Goal: Find contact information: Find contact information

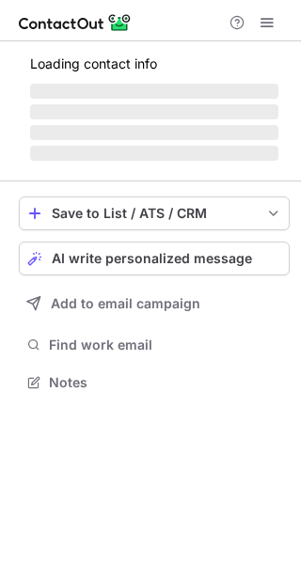
scroll to position [424, 301]
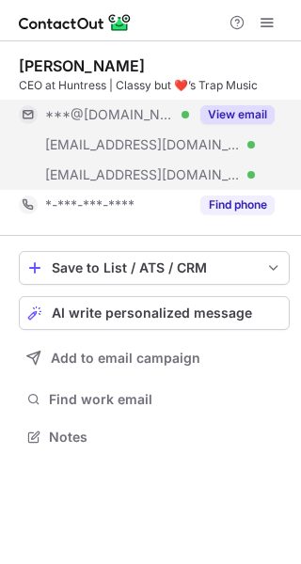
click at [255, 115] on button "View email" at bounding box center [237, 114] width 74 height 19
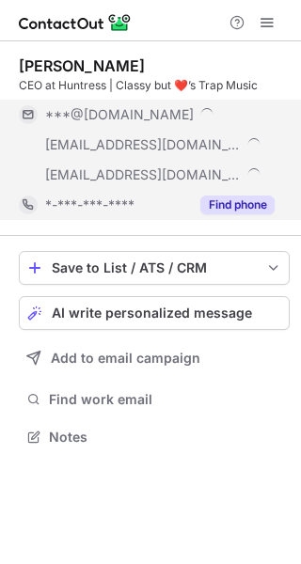
scroll to position [454, 301]
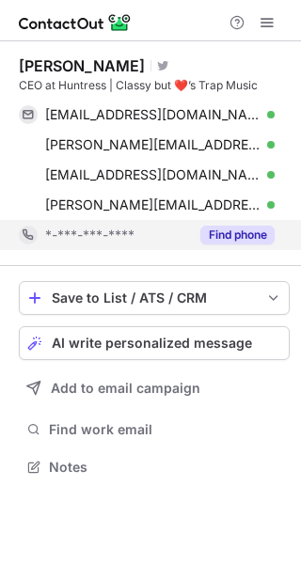
click at [237, 234] on button "Find phone" at bounding box center [237, 234] width 74 height 19
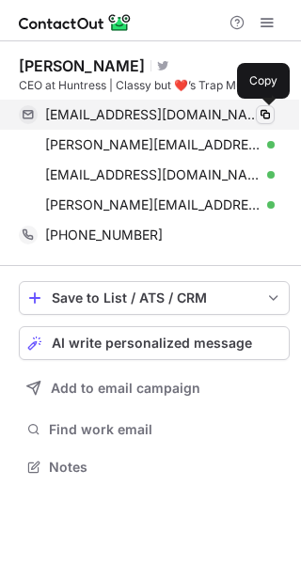
click at [264, 114] on span at bounding box center [264, 114] width 15 height 15
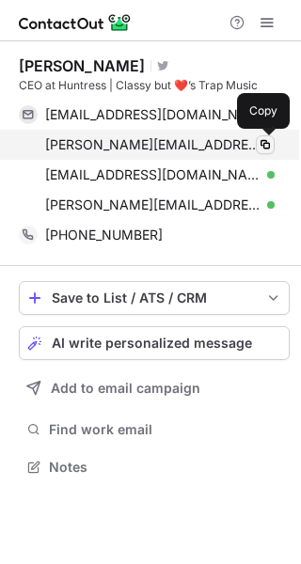
click at [267, 142] on span at bounding box center [264, 144] width 15 height 15
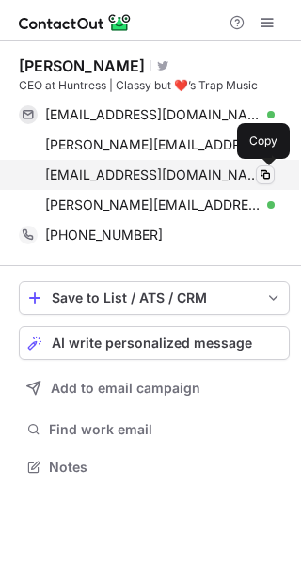
click at [267, 172] on span at bounding box center [264, 174] width 15 height 15
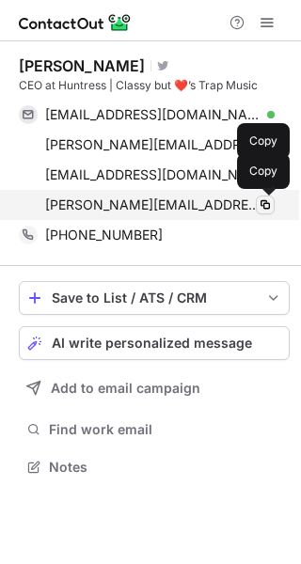
click at [264, 202] on span at bounding box center [264, 204] width 15 height 15
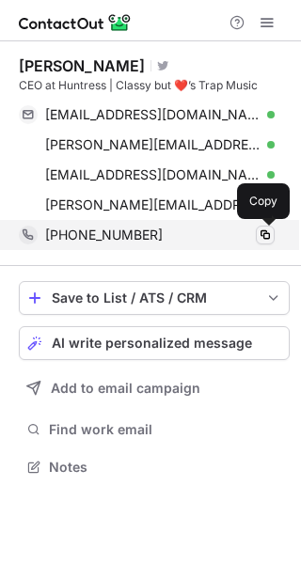
click at [263, 232] on span at bounding box center [264, 234] width 15 height 15
